Goal: Book appointment/travel/reservation

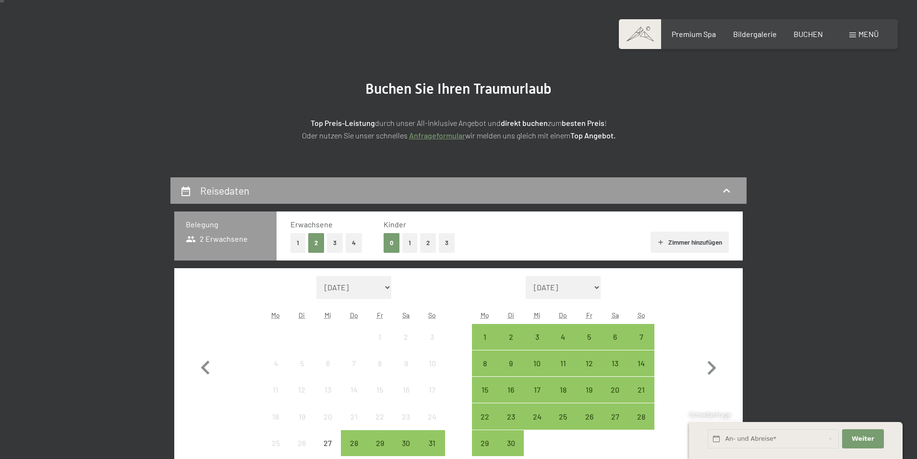
scroll to position [144, 0]
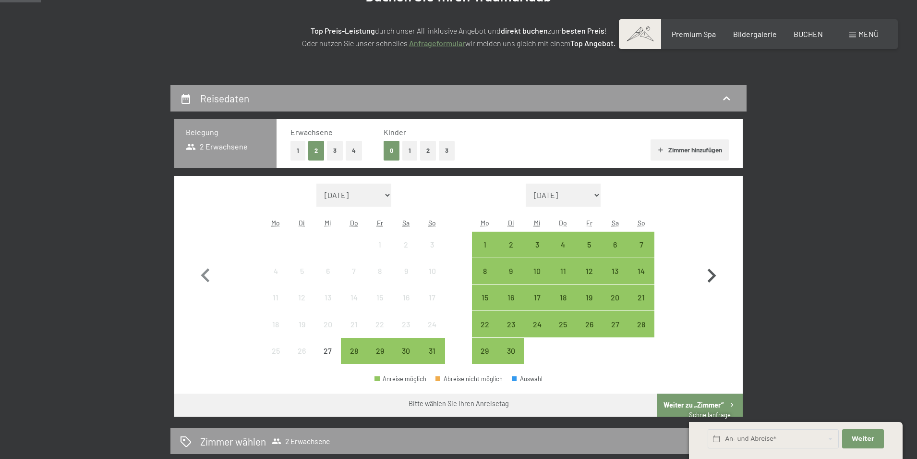
click at [712, 276] on icon "button" at bounding box center [712, 276] width 28 height 28
select select "[DATE]"
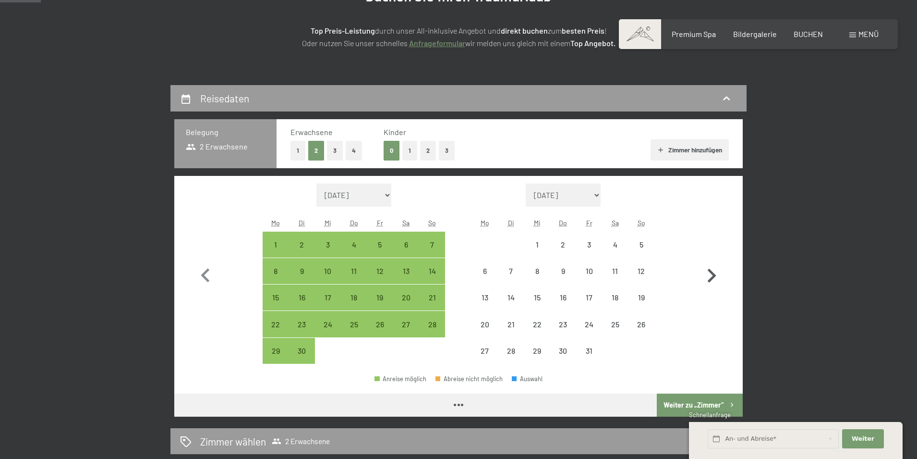
click at [712, 276] on icon "button" at bounding box center [712, 276] width 28 height 28
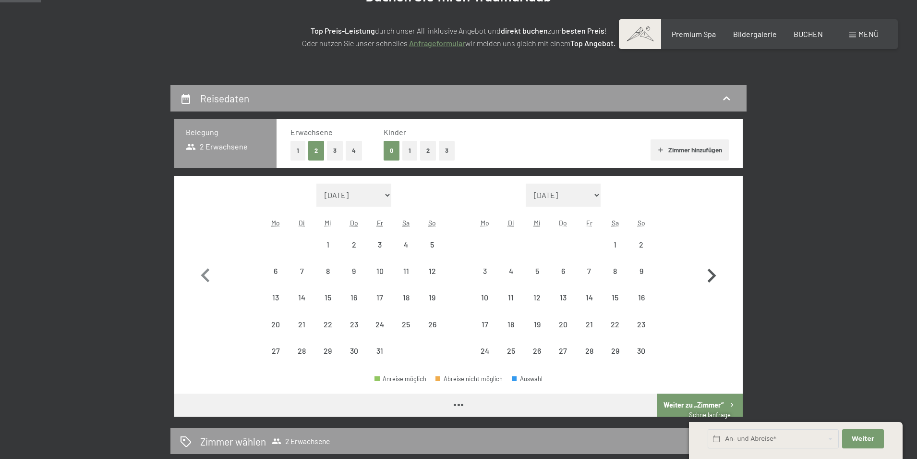
click at [712, 276] on icon "button" at bounding box center [712, 276] width 28 height 28
select select "[DATE]"
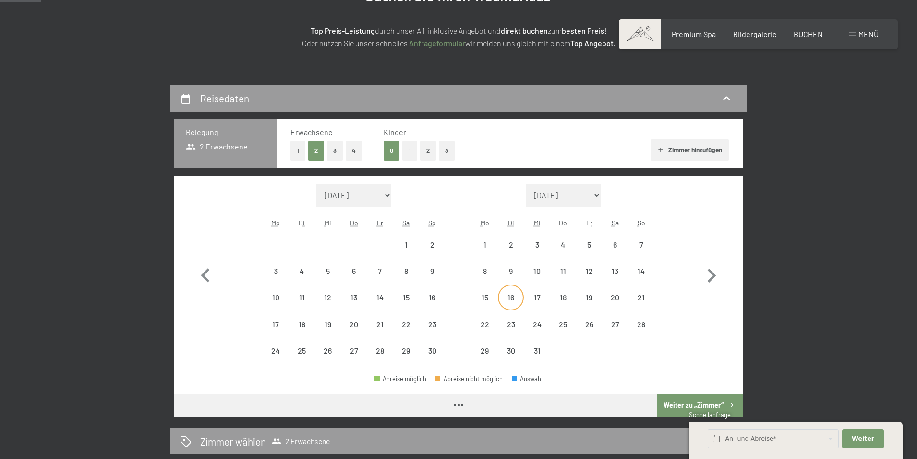
select select "[DATE]"
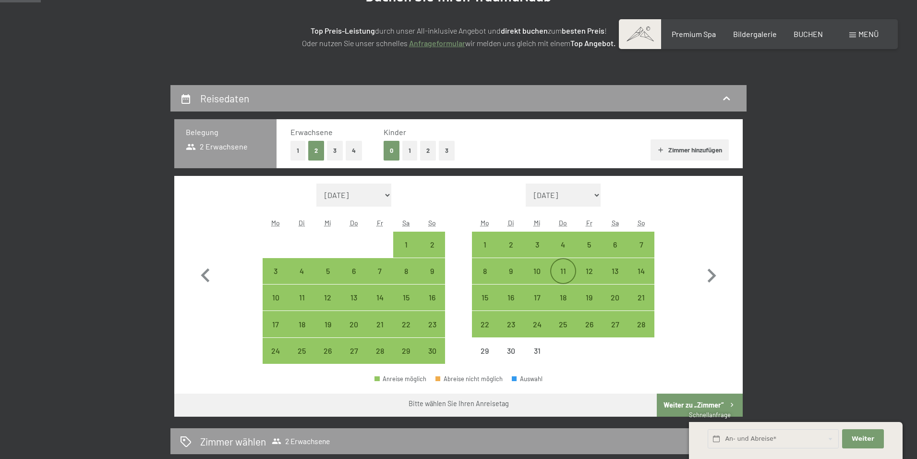
click at [566, 274] on div "11" at bounding box center [563, 279] width 24 height 24
select select "[DATE]"
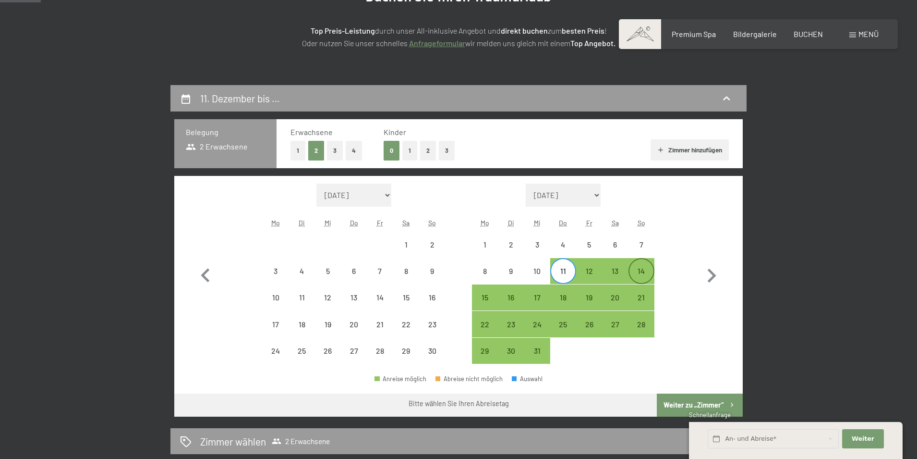
click at [651, 270] on div "14" at bounding box center [641, 279] width 24 height 24
select select "[DATE]"
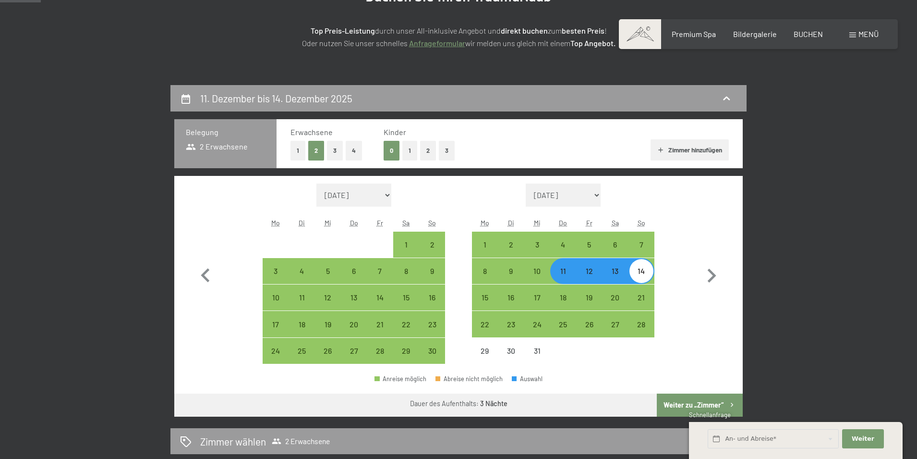
click at [721, 402] on button "Weiter zu „Zimmer“" at bounding box center [700, 404] width 86 height 23
select select "[DATE]"
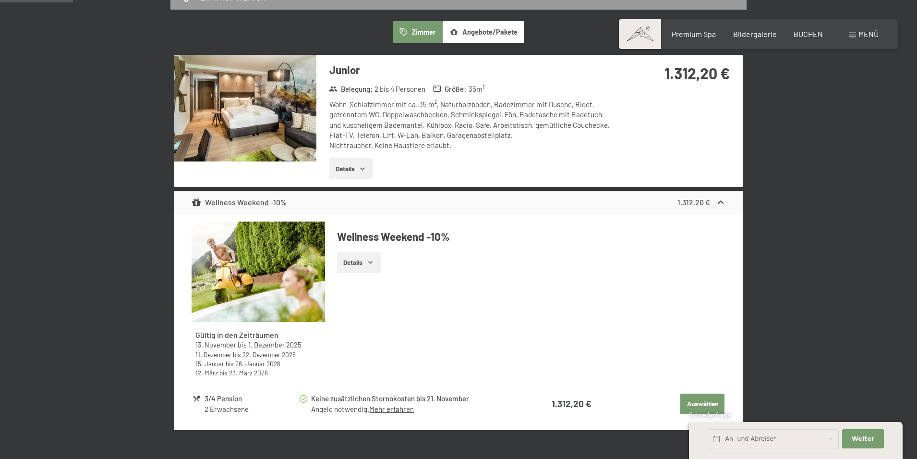
scroll to position [373, 0]
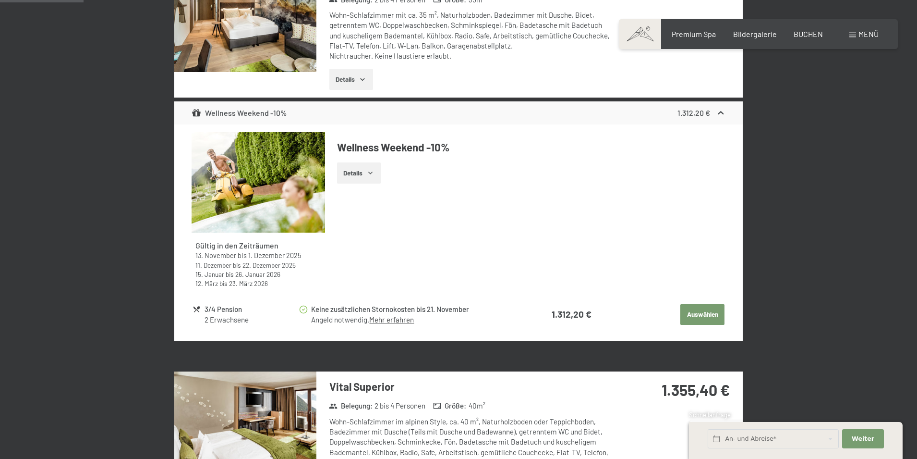
click at [706, 317] on button "Auswählen" at bounding box center [702, 314] width 44 height 21
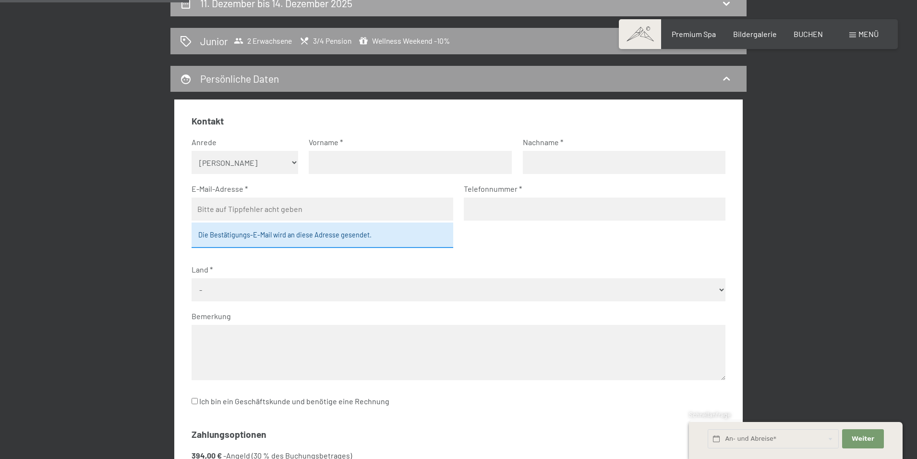
scroll to position [229, 0]
